Goal: Task Accomplishment & Management: Use online tool/utility

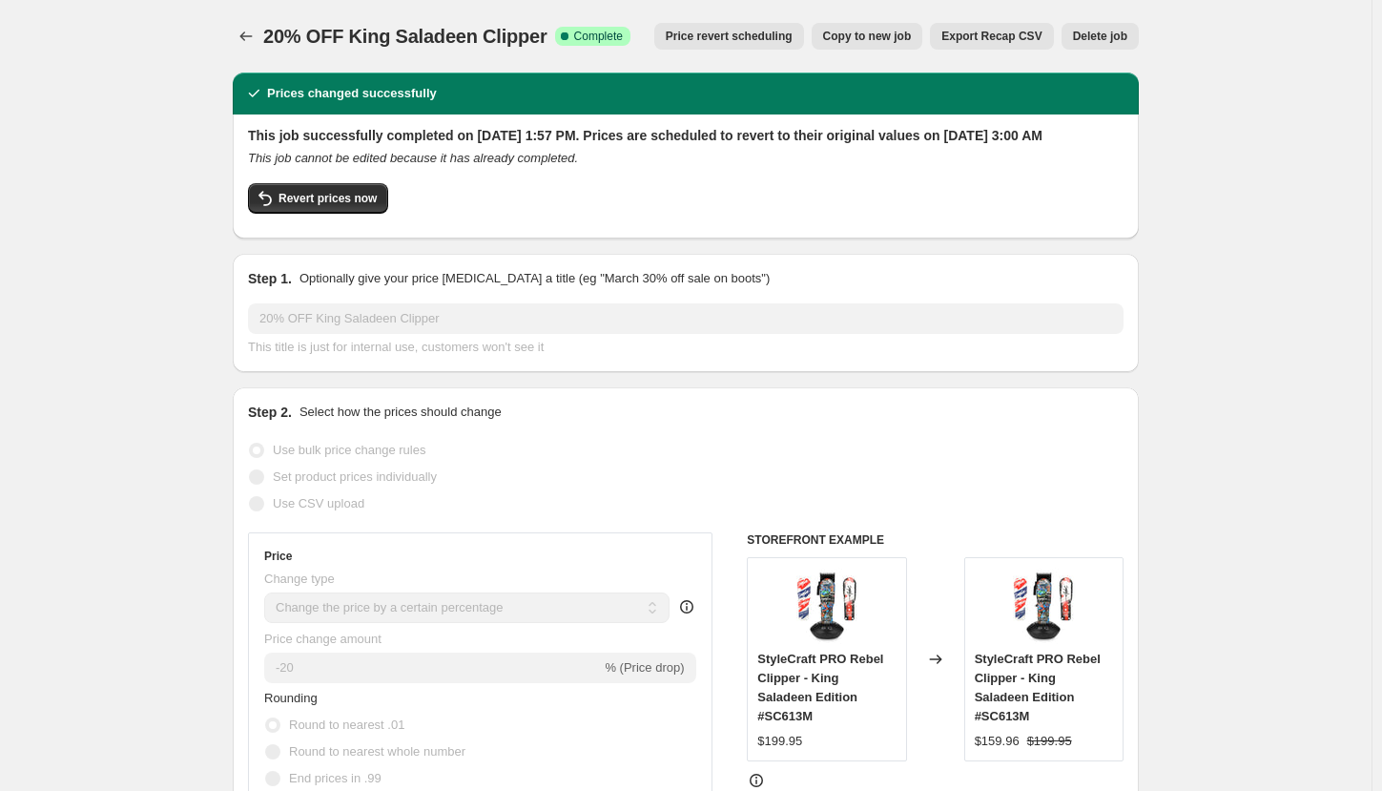
select select "percentage"
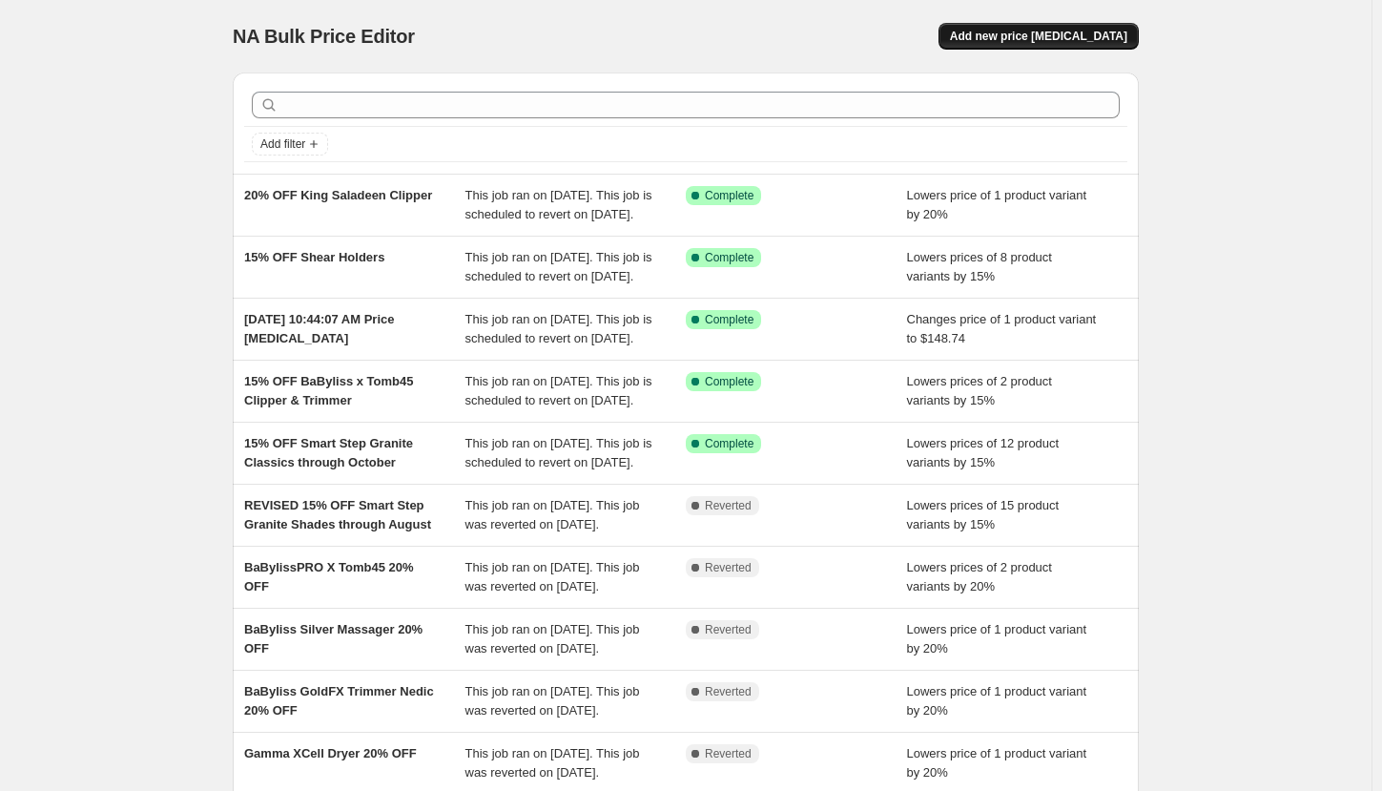
click at [1078, 33] on span "Add new price [MEDICAL_DATA]" at bounding box center [1038, 36] width 177 height 15
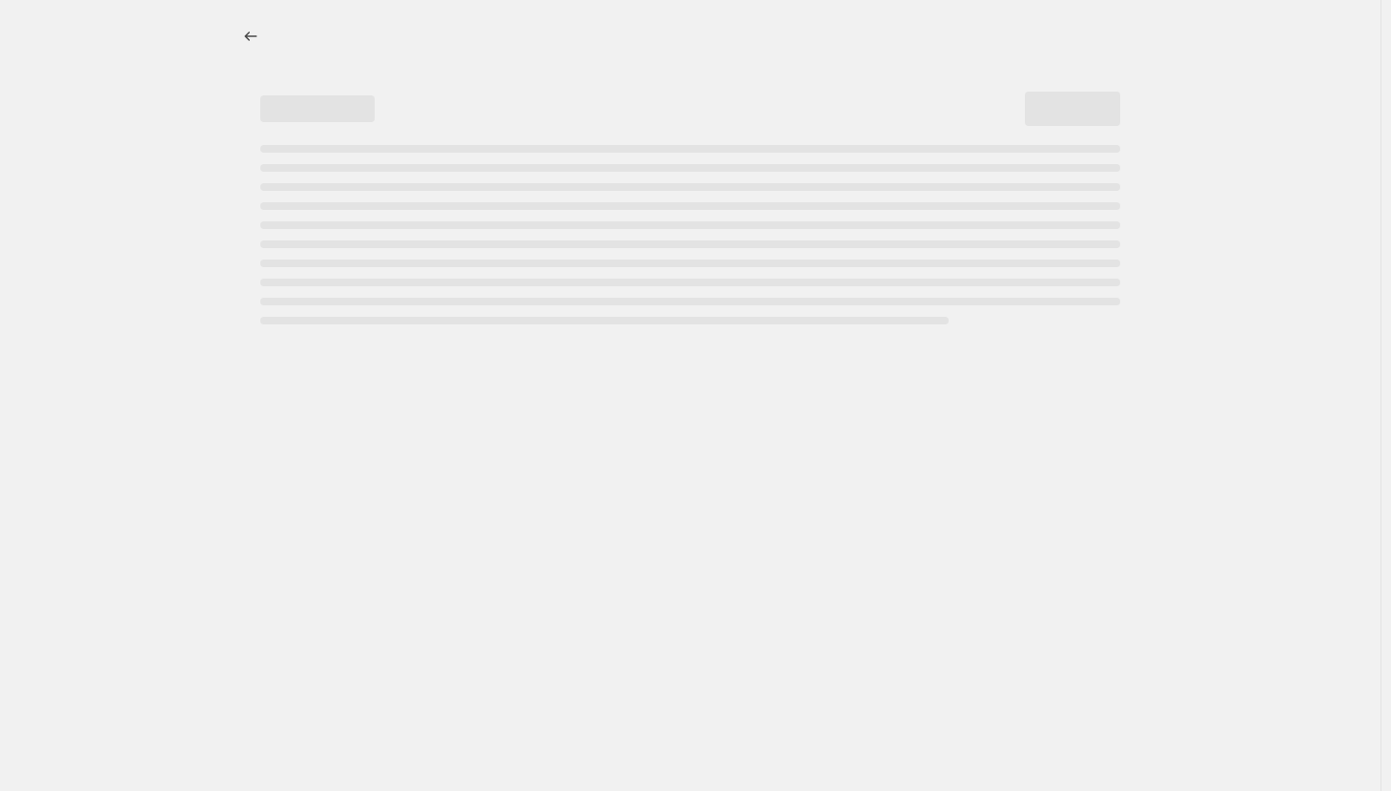
select select "percentage"
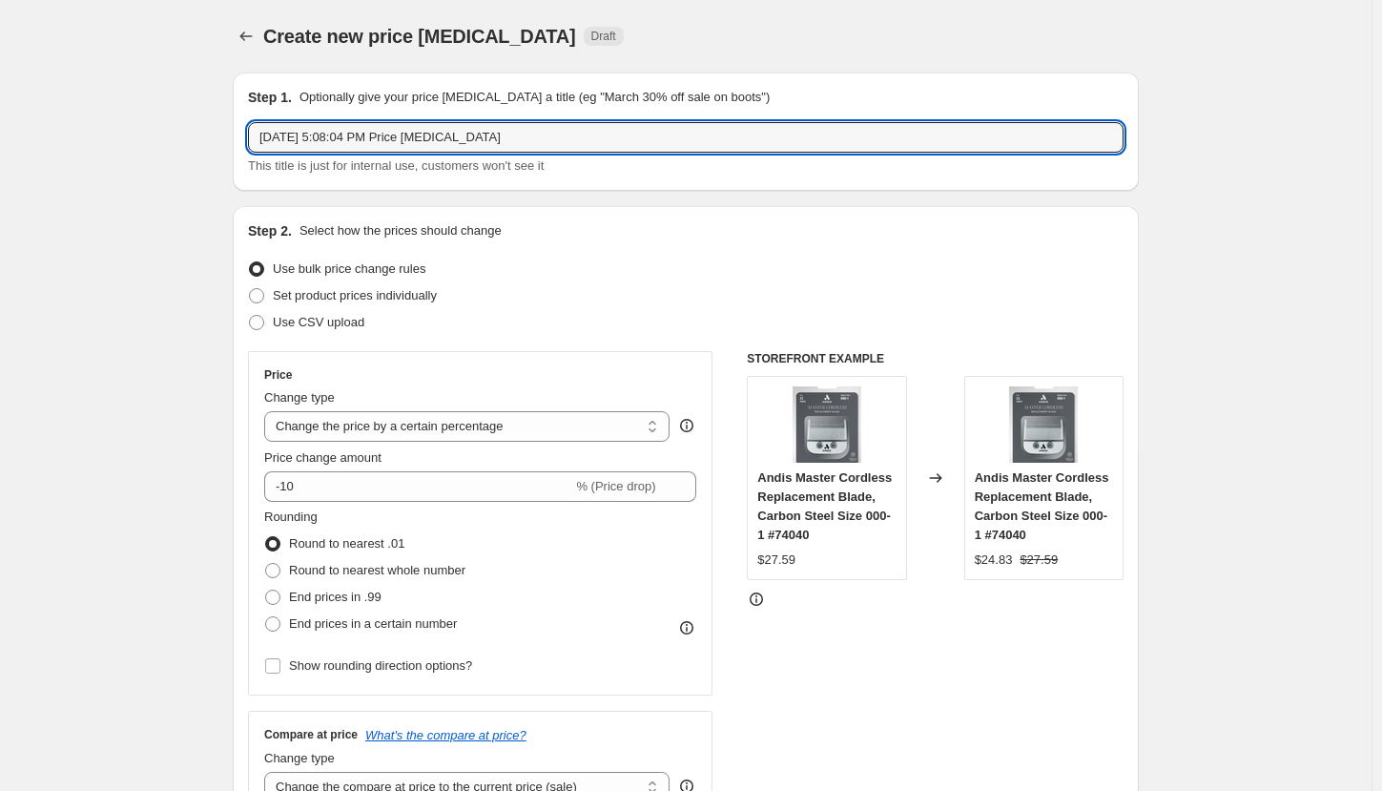
drag, startPoint x: 527, startPoint y: 129, endPoint x: 220, endPoint y: 111, distance: 307.6
type input "20% OFF Barbermate Hats"
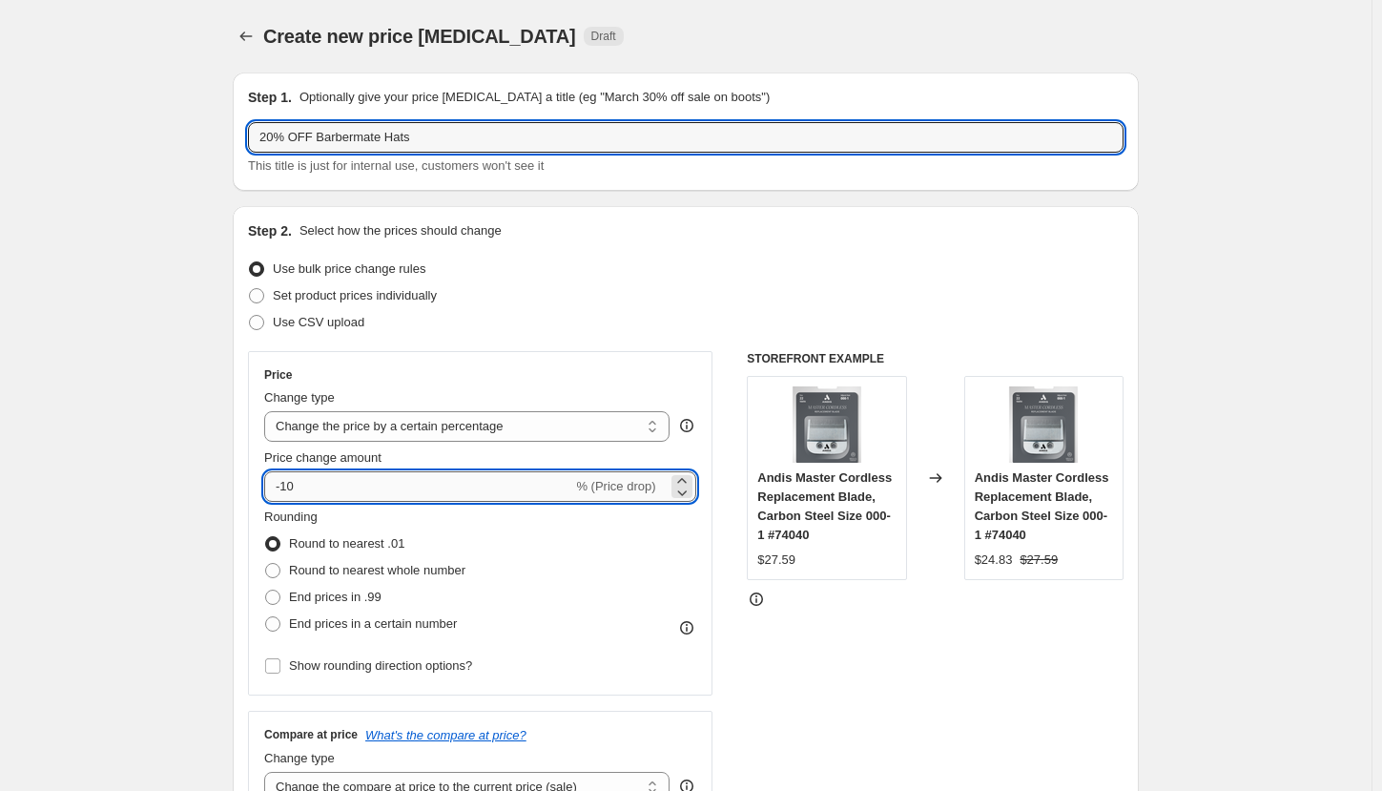
click at [359, 475] on input "-10" at bounding box center [418, 486] width 308 height 31
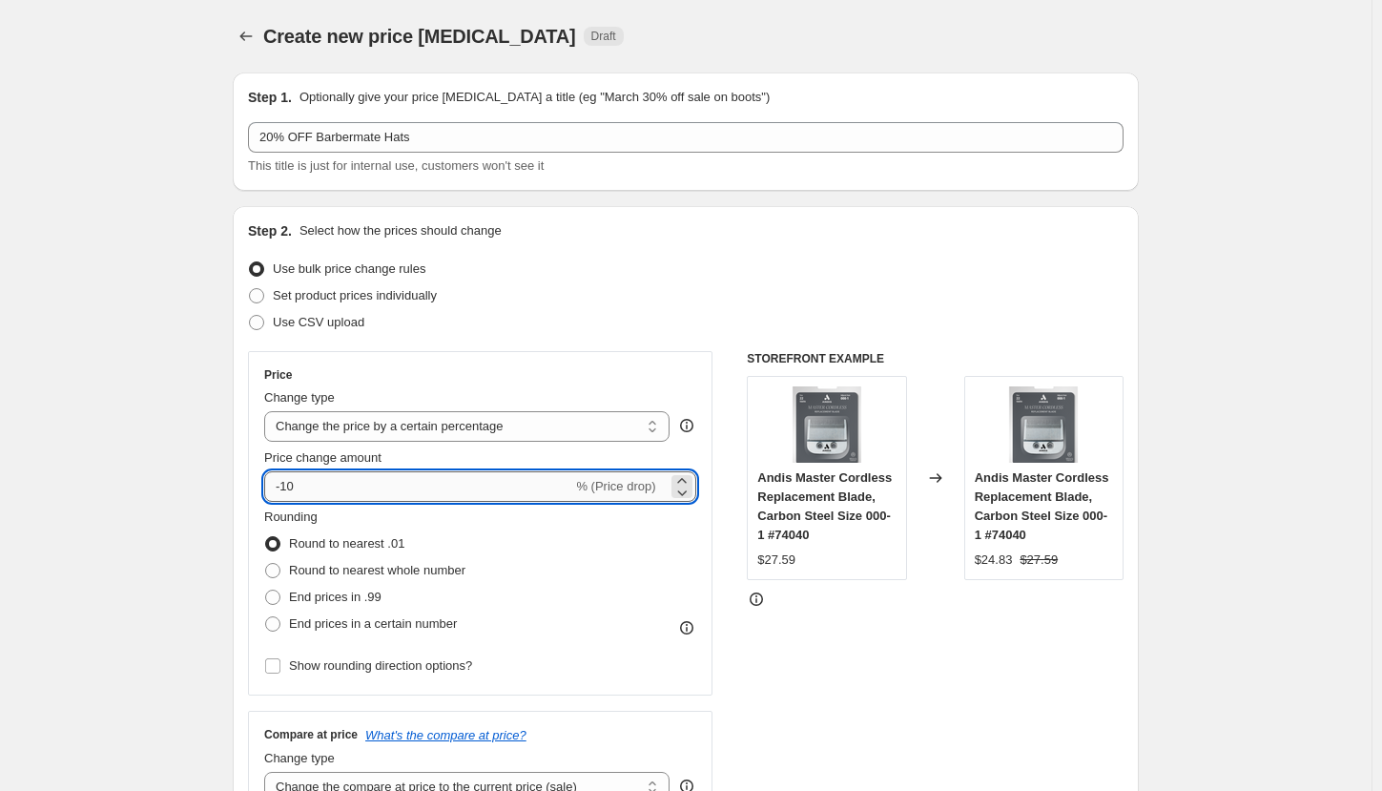
type input "-1"
type input "-20"
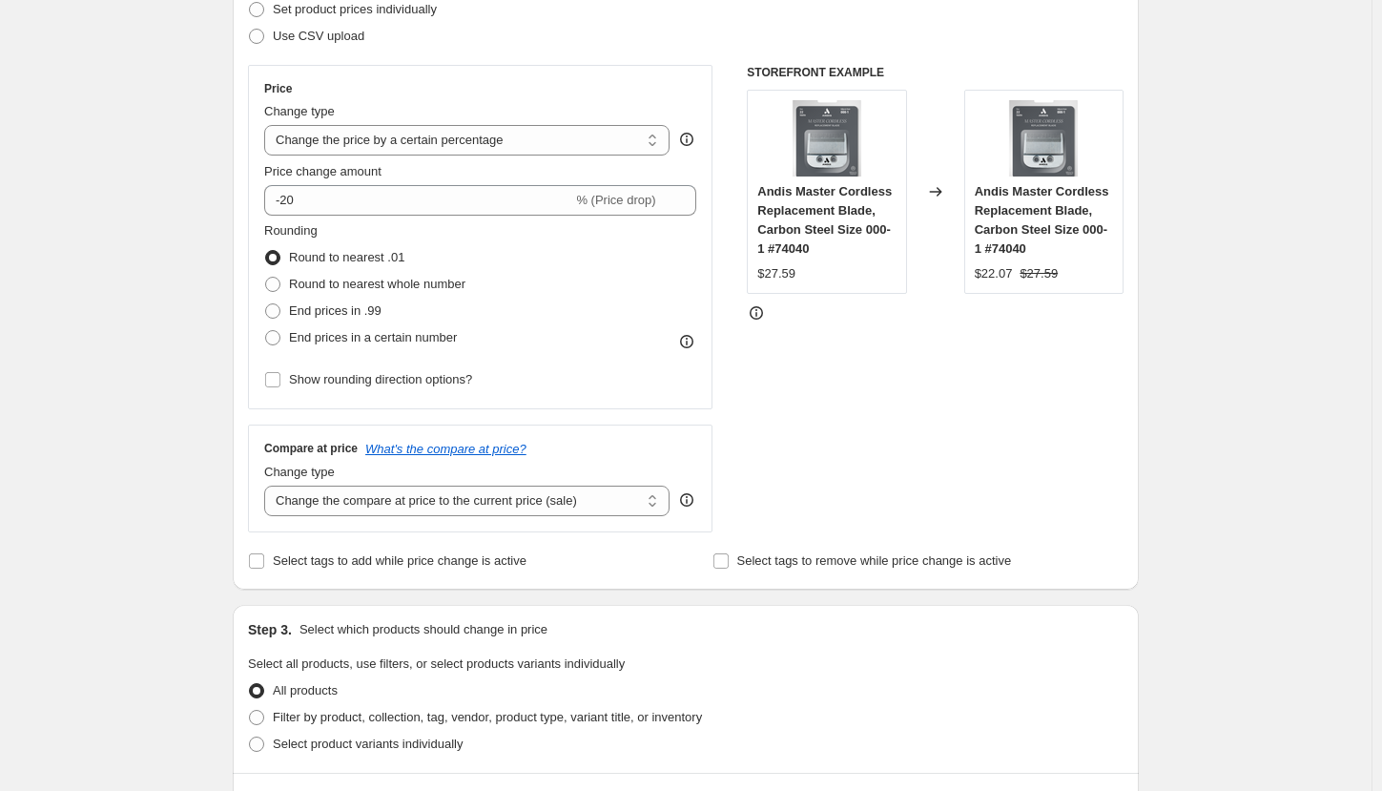
scroll to position [381, 0]
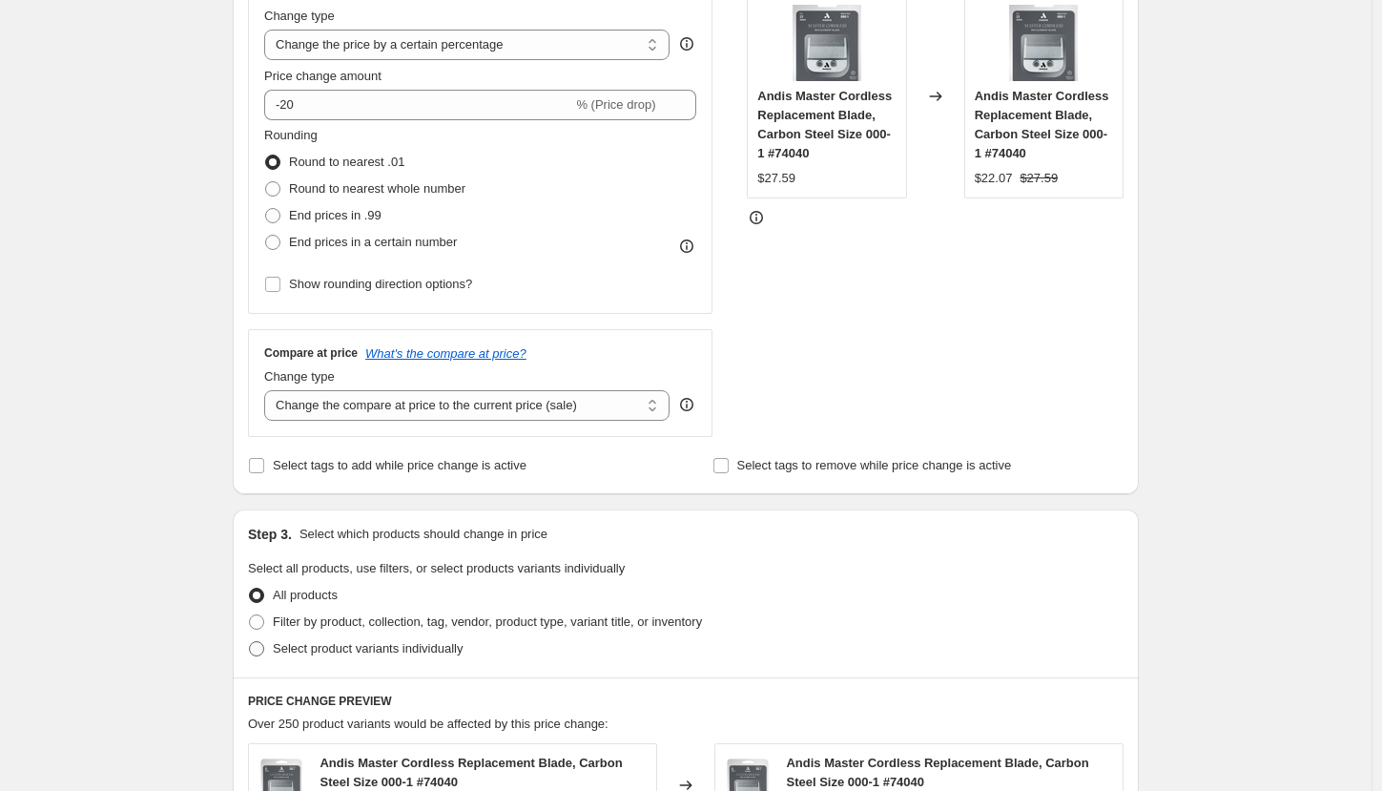
click at [287, 639] on span "Select product variants individually" at bounding box center [368, 648] width 190 height 19
click at [250, 641] on input "Select product variants individually" at bounding box center [249, 641] width 1 height 1
radio input "true"
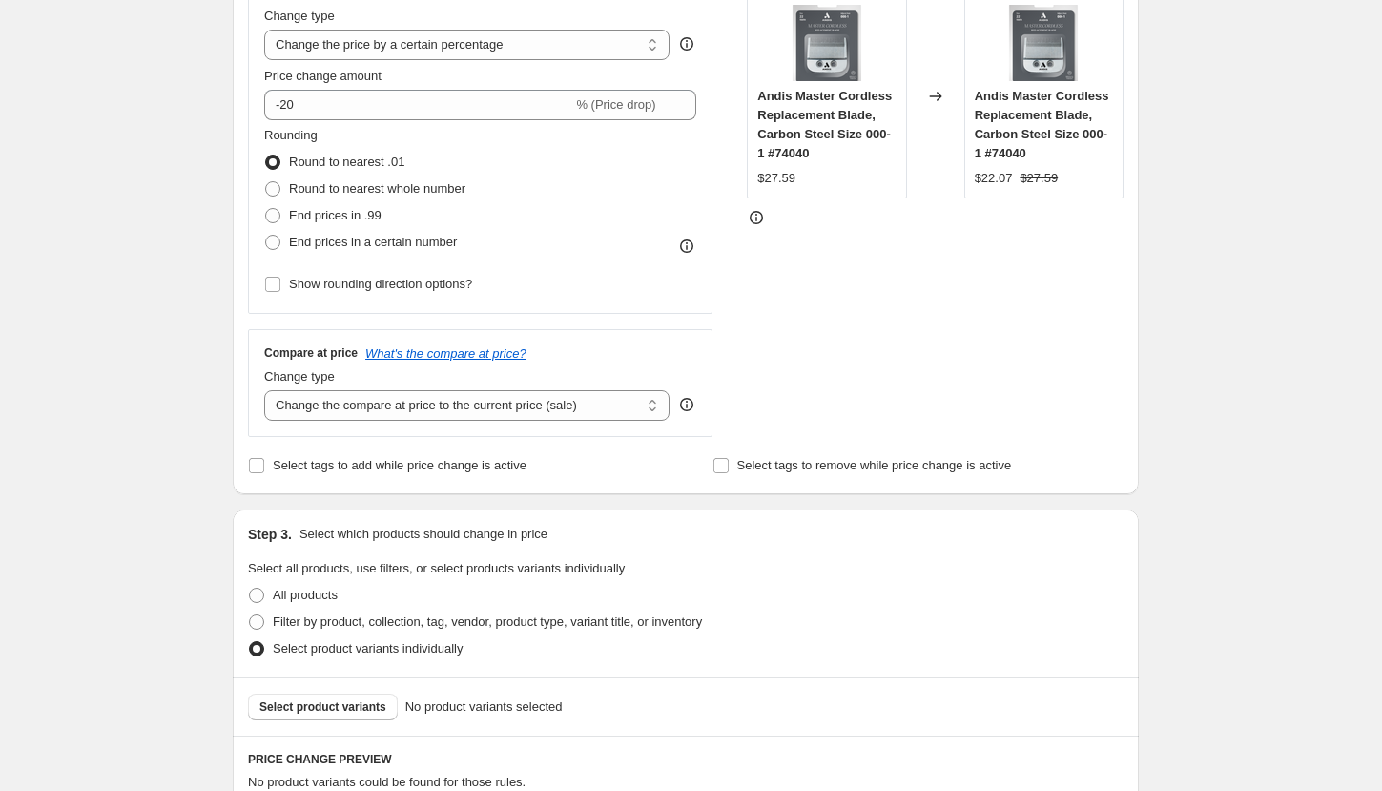
scroll to position [477, 0]
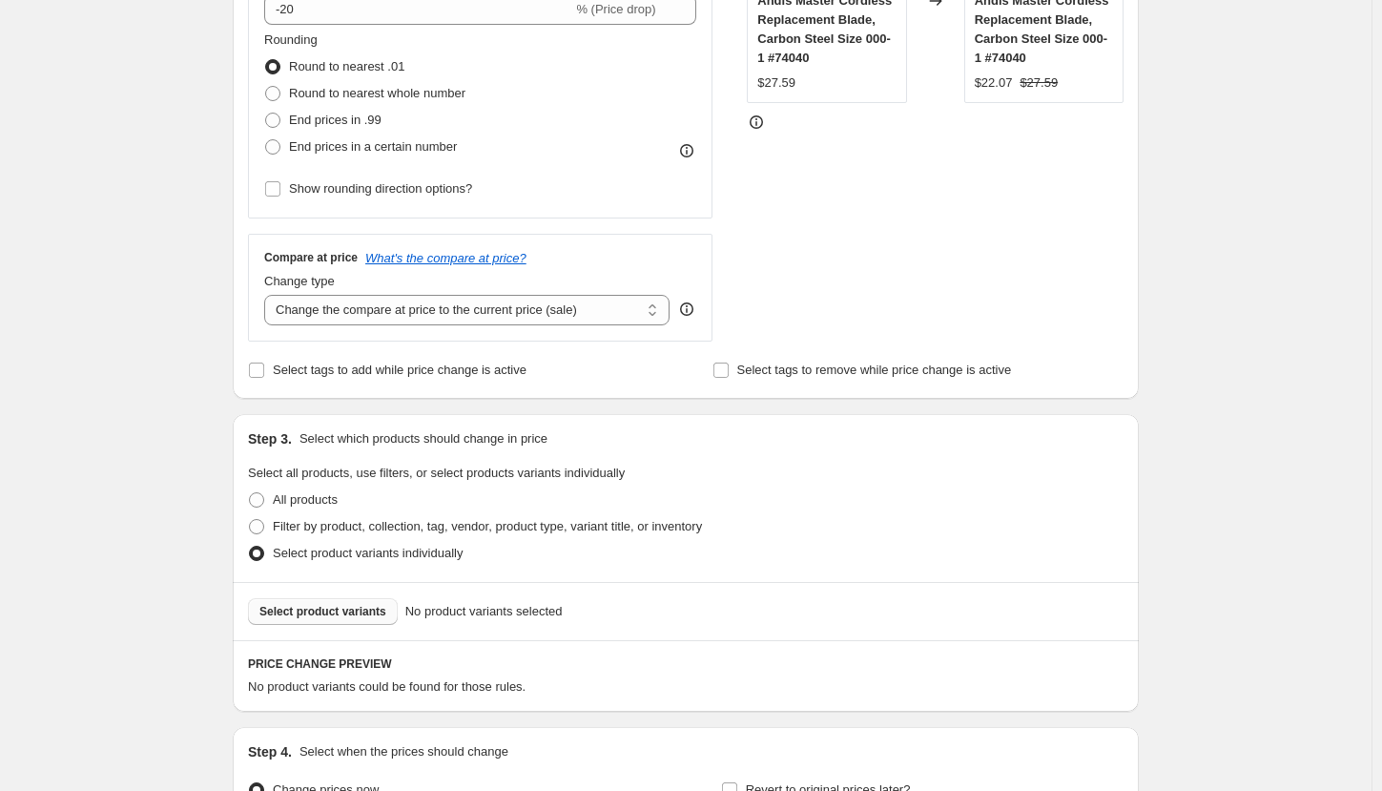
click at [339, 615] on span "Select product variants" at bounding box center [322, 611] width 127 height 15
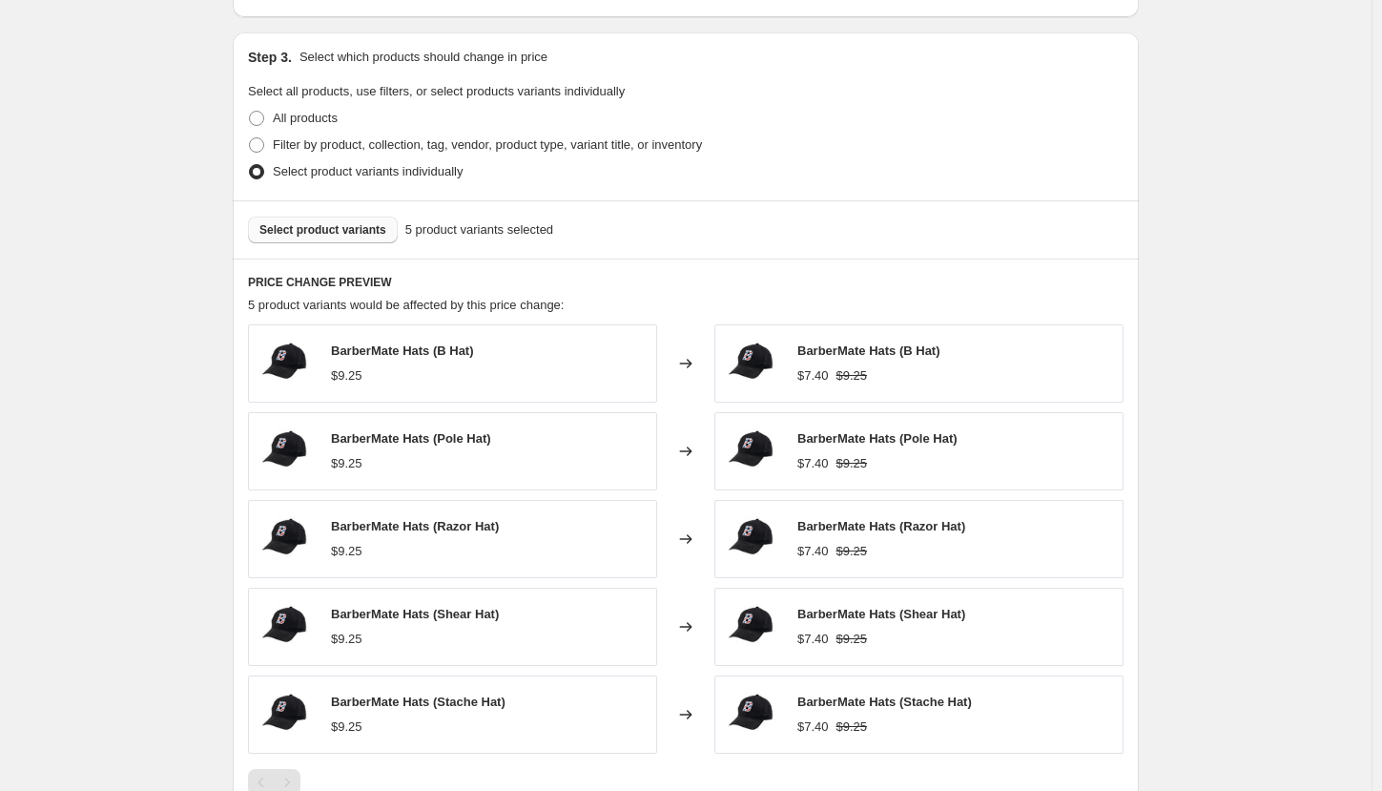
scroll to position [1169, 0]
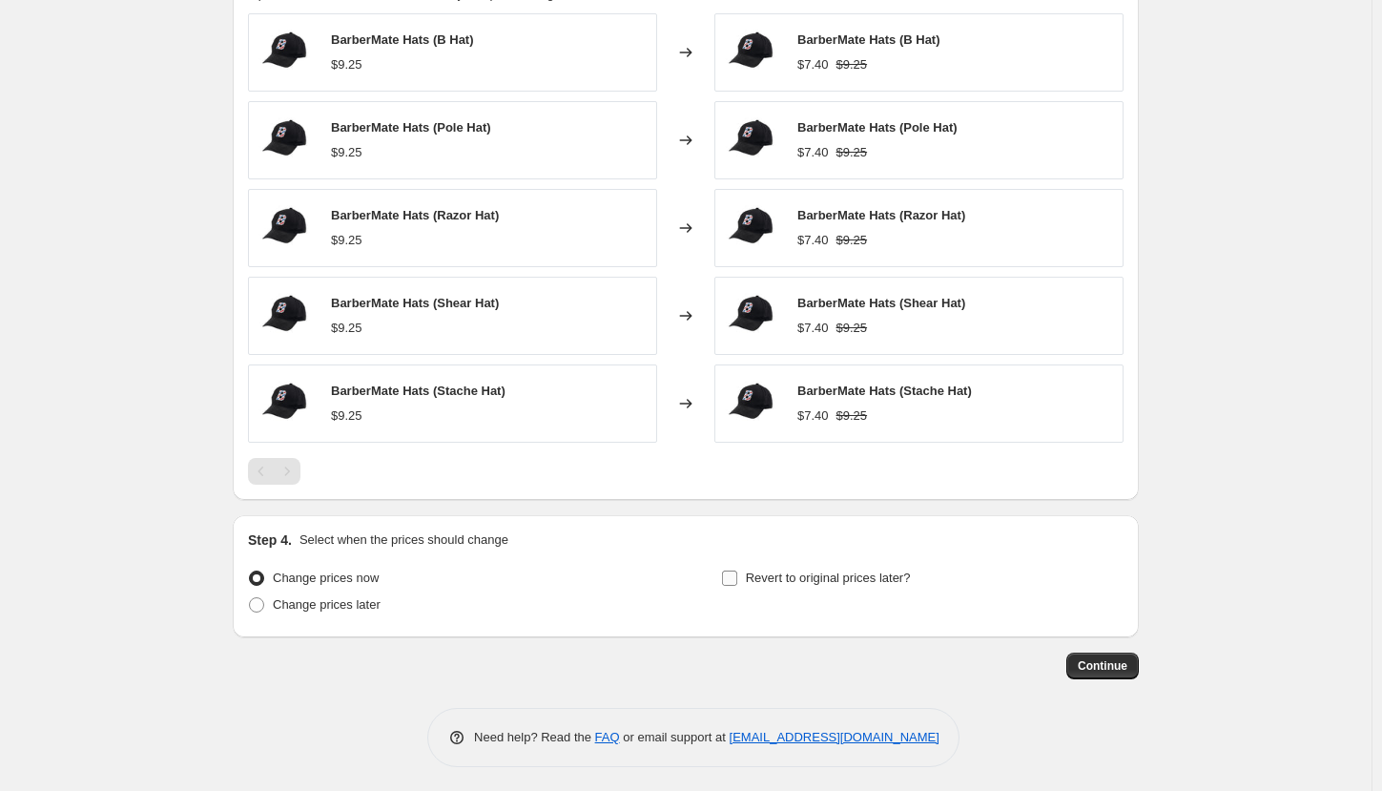
click at [807, 574] on span "Revert to original prices later?" at bounding box center [828, 577] width 165 height 14
click at [737, 574] on input "Revert to original prices later?" at bounding box center [729, 577] width 15 height 15
checkbox input "true"
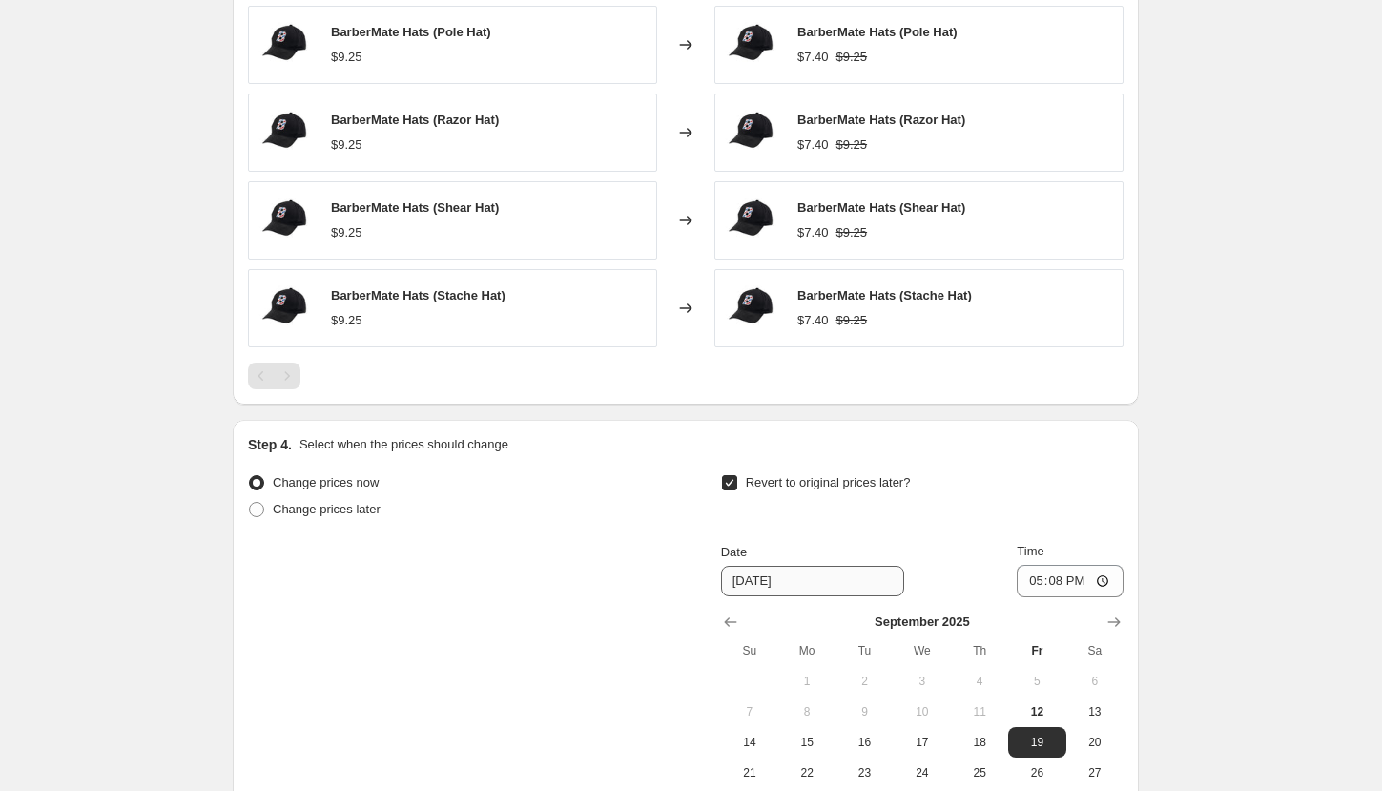
scroll to position [1360, 0]
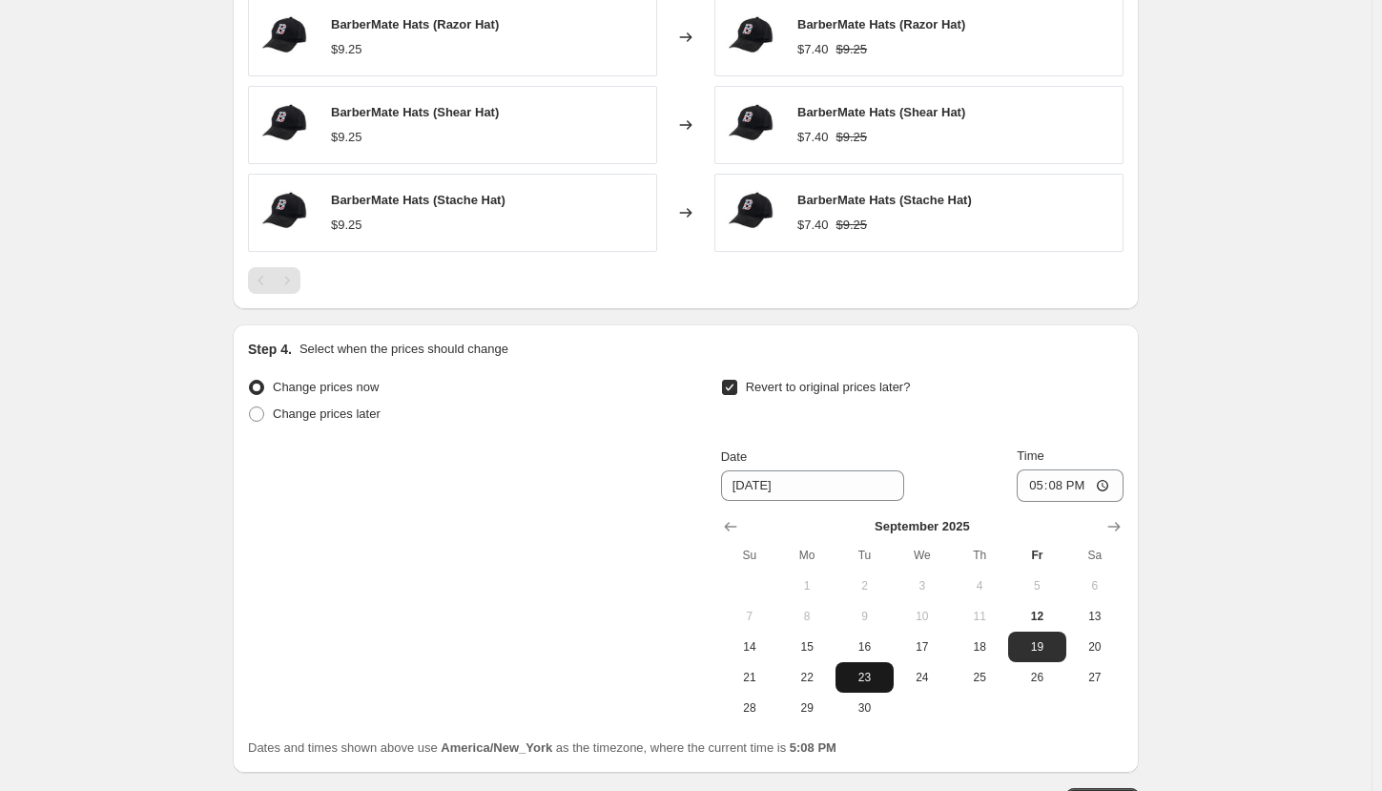
click at [863, 677] on span "23" at bounding box center [864, 676] width 42 height 15
type input "[DATE]"
click at [1036, 479] on input "17:08" at bounding box center [1069, 485] width 107 height 32
type input "03:00"
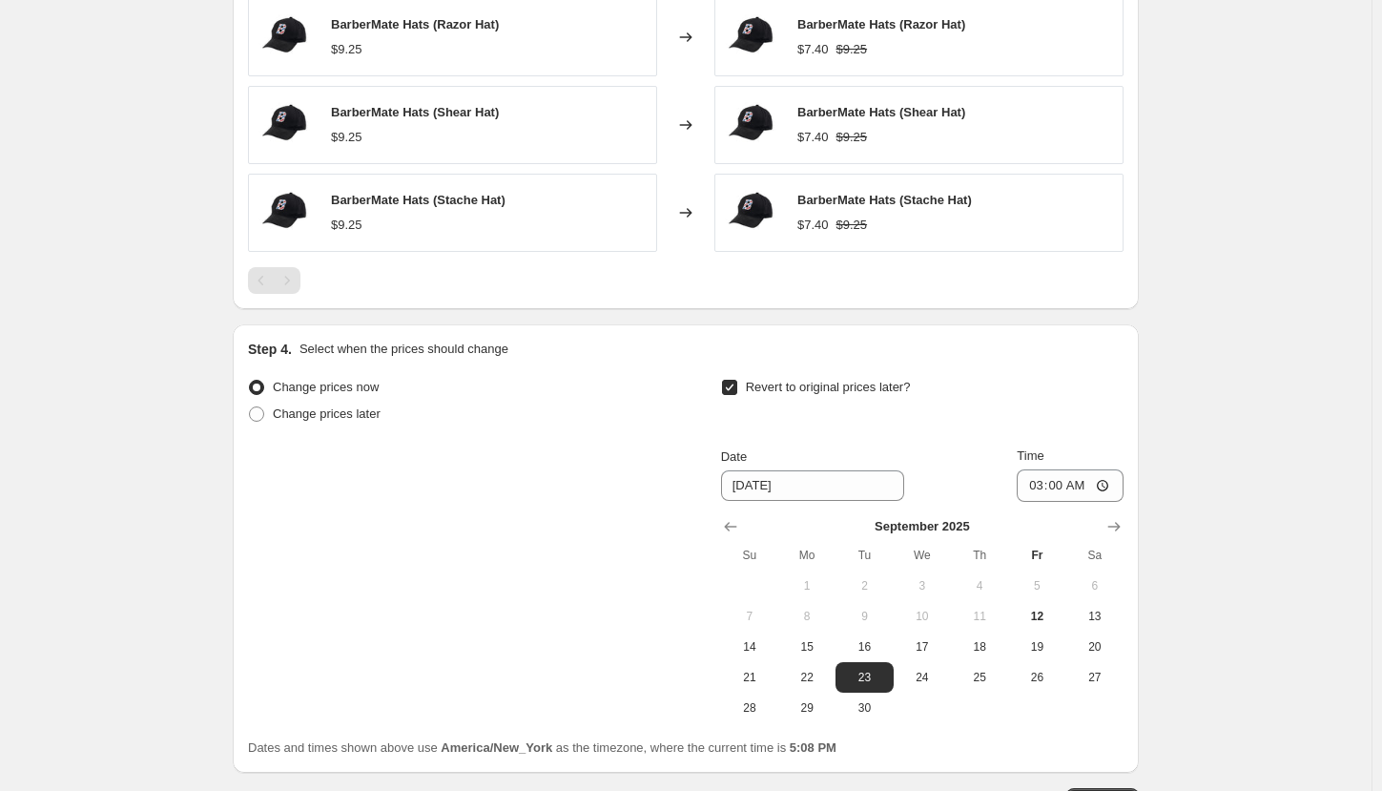
scroll to position [1495, 0]
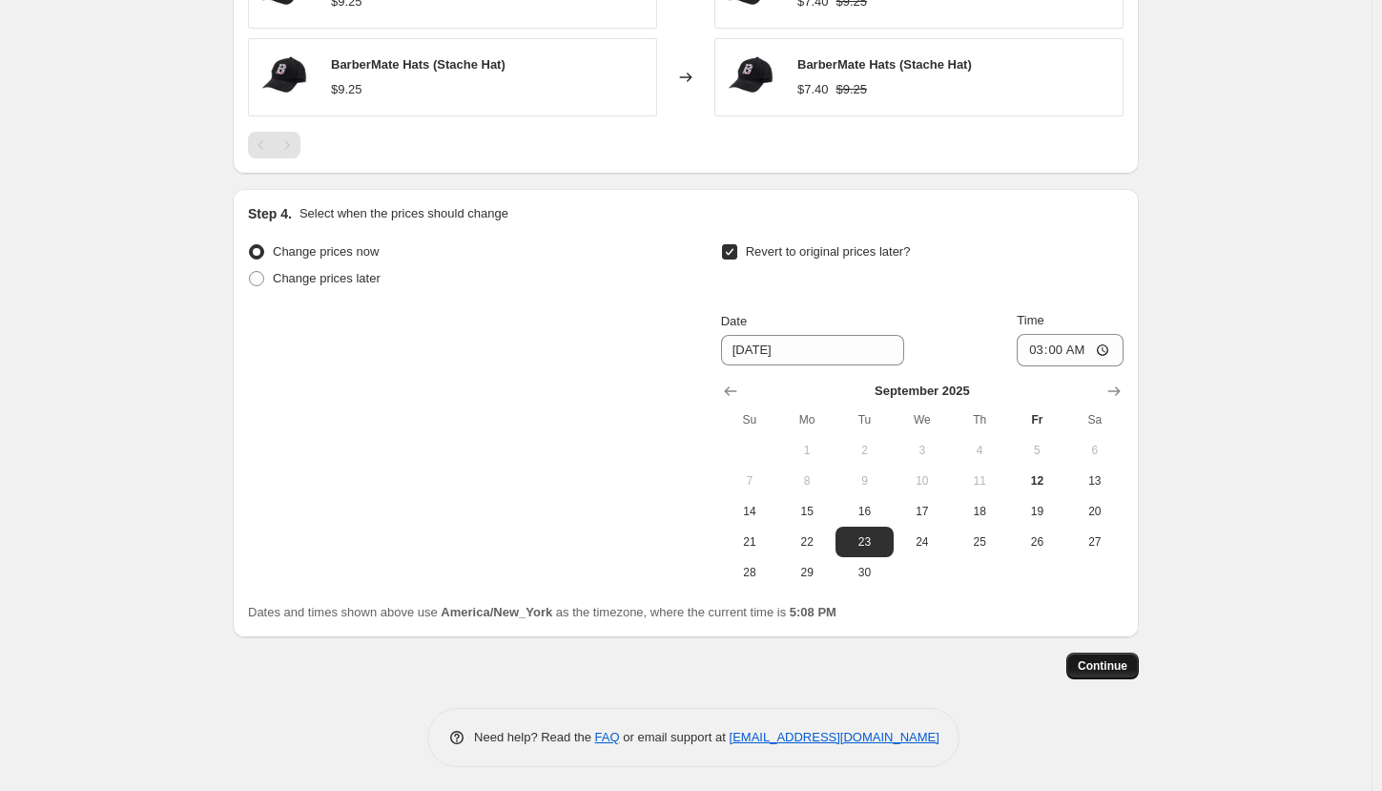
click at [1097, 665] on span "Continue" at bounding box center [1103, 665] width 50 height 15
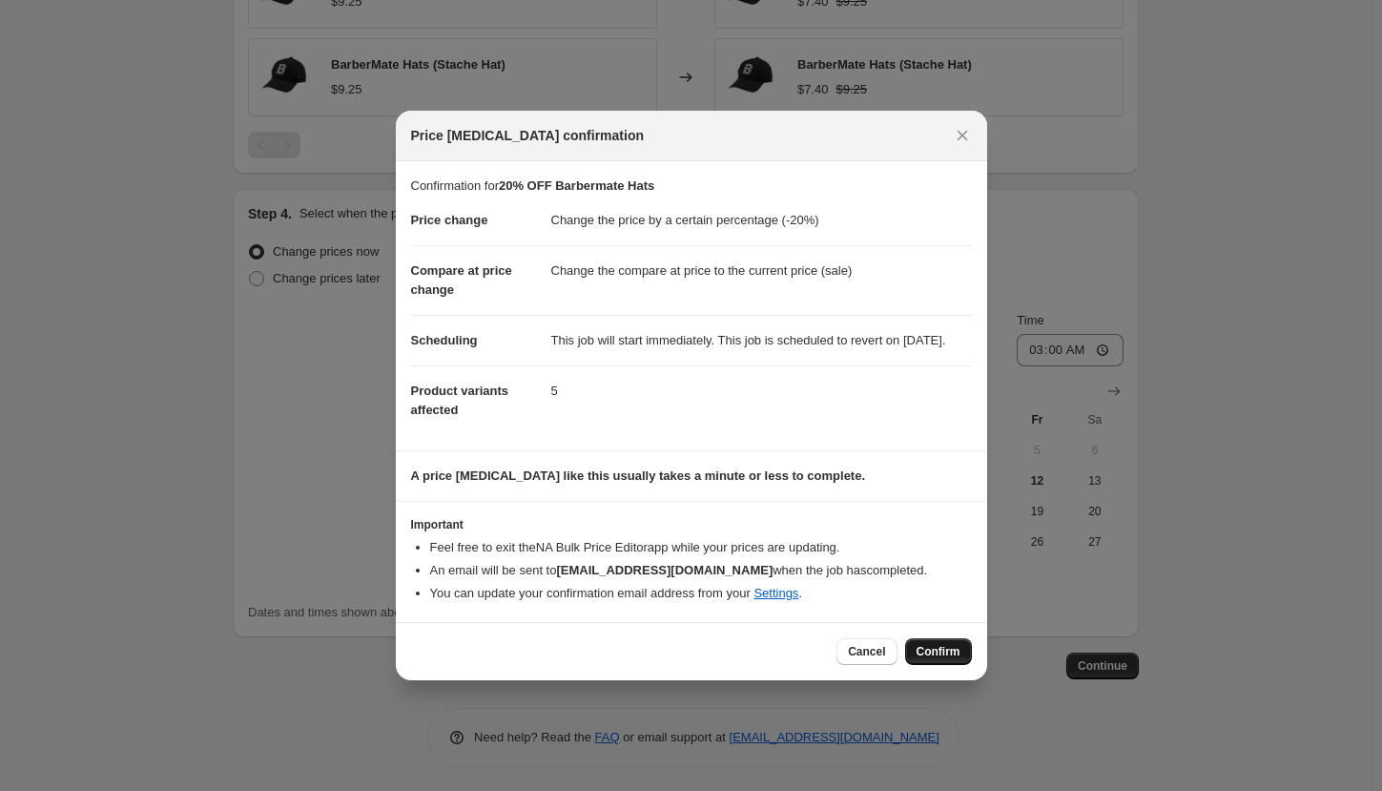
click at [953, 657] on span "Confirm" at bounding box center [938, 651] width 44 height 15
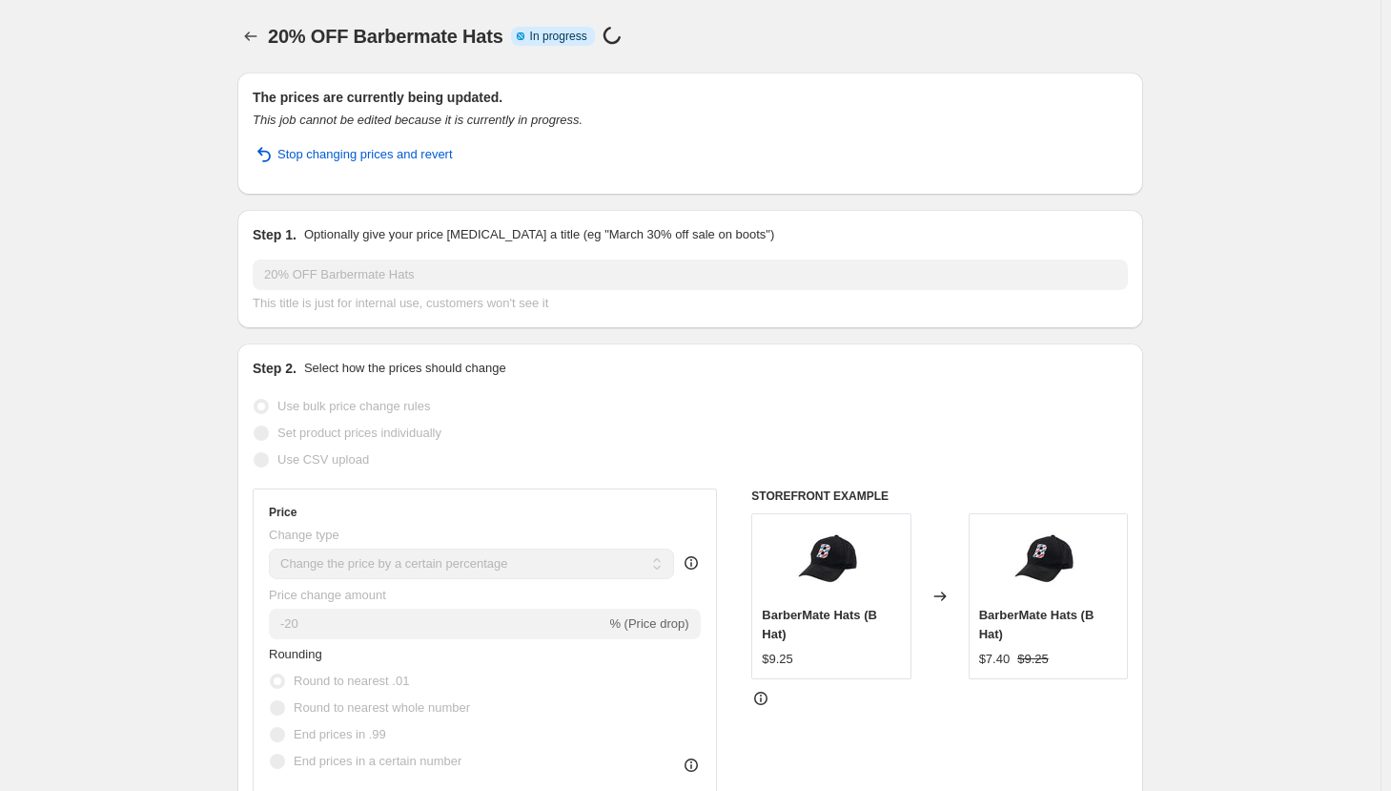
select select "percentage"
